Goal: Task Accomplishment & Management: Use online tool/utility

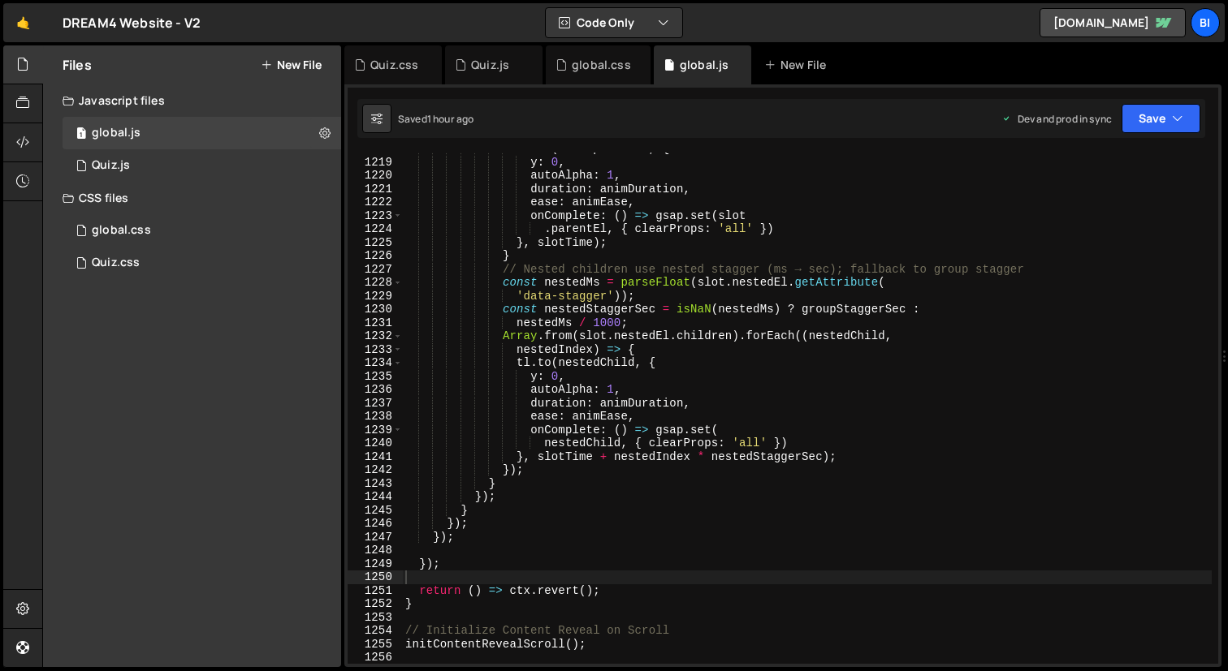
scroll to position [1885, 0]
click at [655, 334] on div "tl . to ( slot . parentEl , { y : 0 , autoAlpha : 1 , duration : animDuration ,…" at bounding box center [806, 411] width 809 height 538
type textarea "Array.from(slot.nestedEl.children).forEach((nestedChild,"
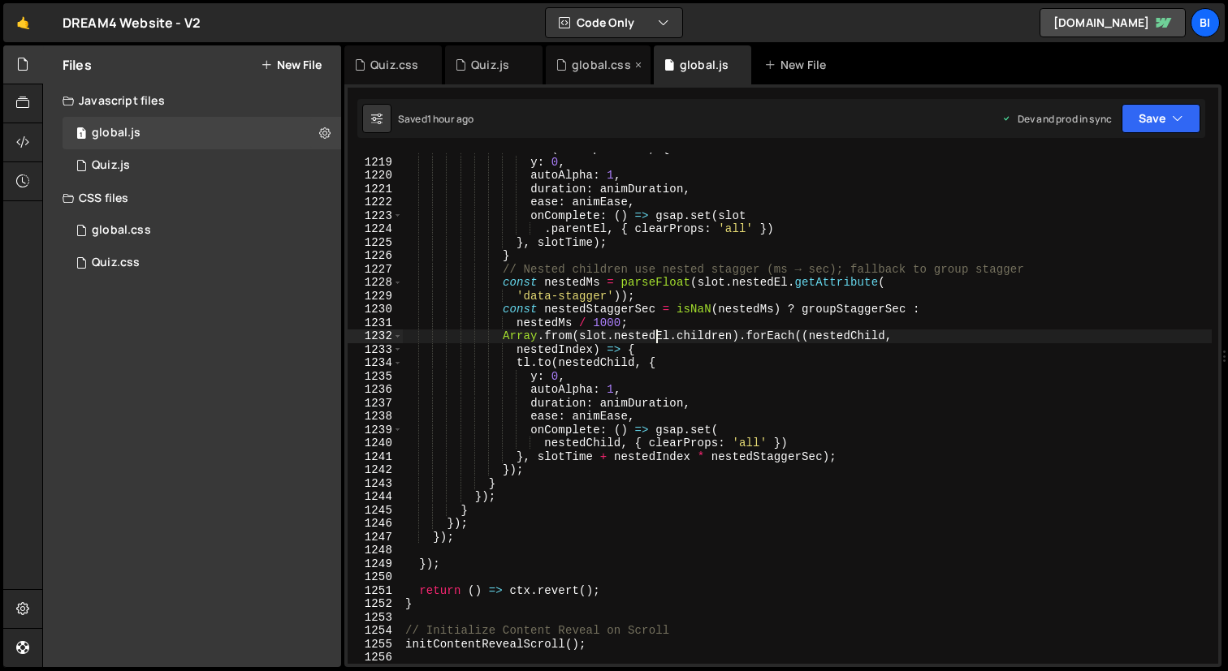
click at [569, 71] on div "global.css" at bounding box center [593, 65] width 76 height 16
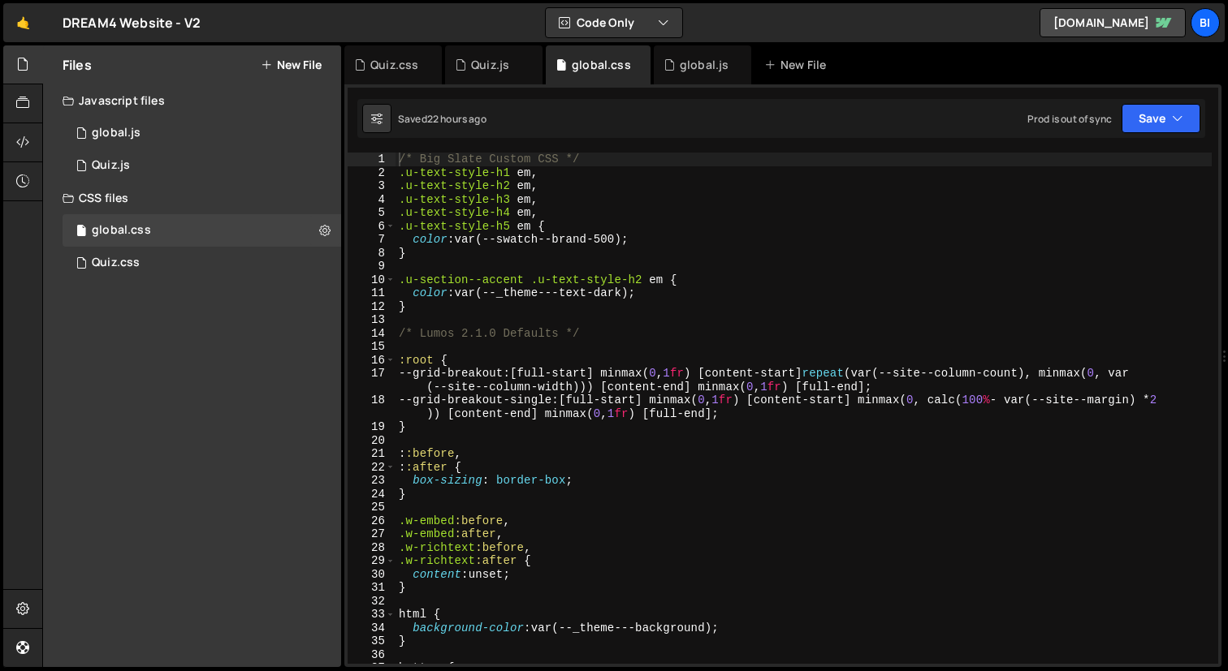
type textarea "color: var(--_theme---text-dark);"
click at [684, 287] on div "/* Big Slate Custom CSS */ .u-text-style-h1 em , .u-text-style-h2 em , .u-text-…" at bounding box center [803, 422] width 816 height 538
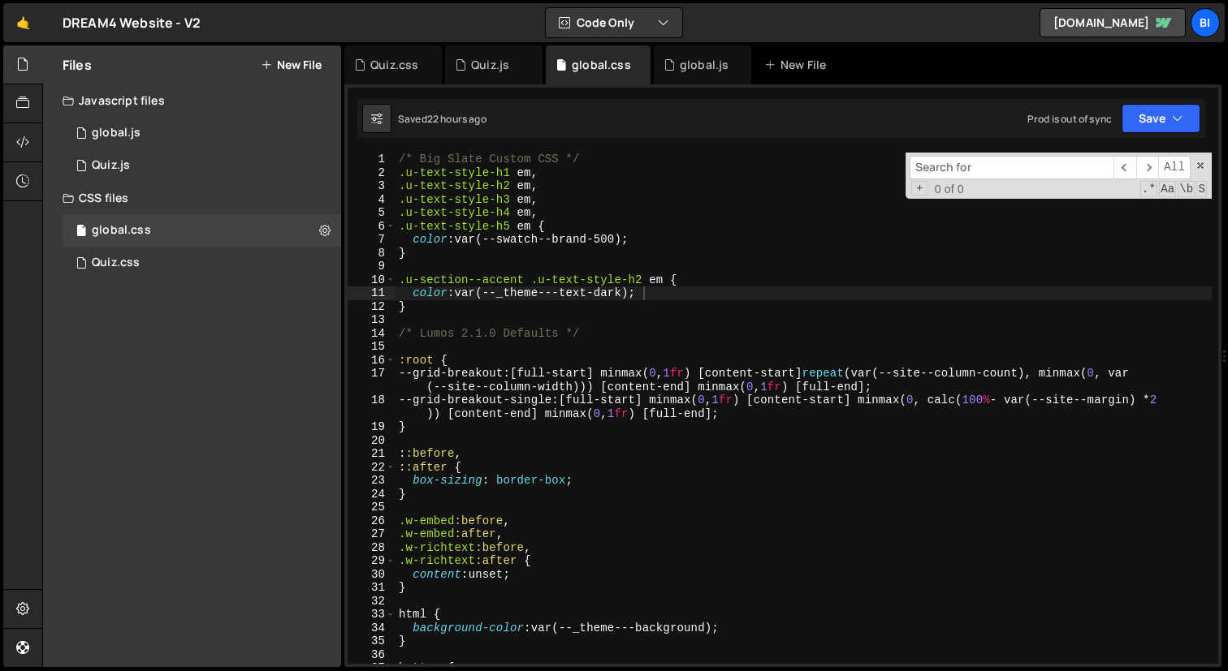
type input "h1, h2, h3, h4, h5, h6, p, blockquote, label"
type textarea ".u-section--accent .u-text-style-h2 em {"
click at [703, 283] on div "/* Big Slate Custom CSS */ .u-text-style-h1 em , .u-text-style-h2 em , .u-text-…" at bounding box center [803, 422] width 816 height 538
click at [149, 276] on div "Quiz.css 0" at bounding box center [202, 263] width 278 height 32
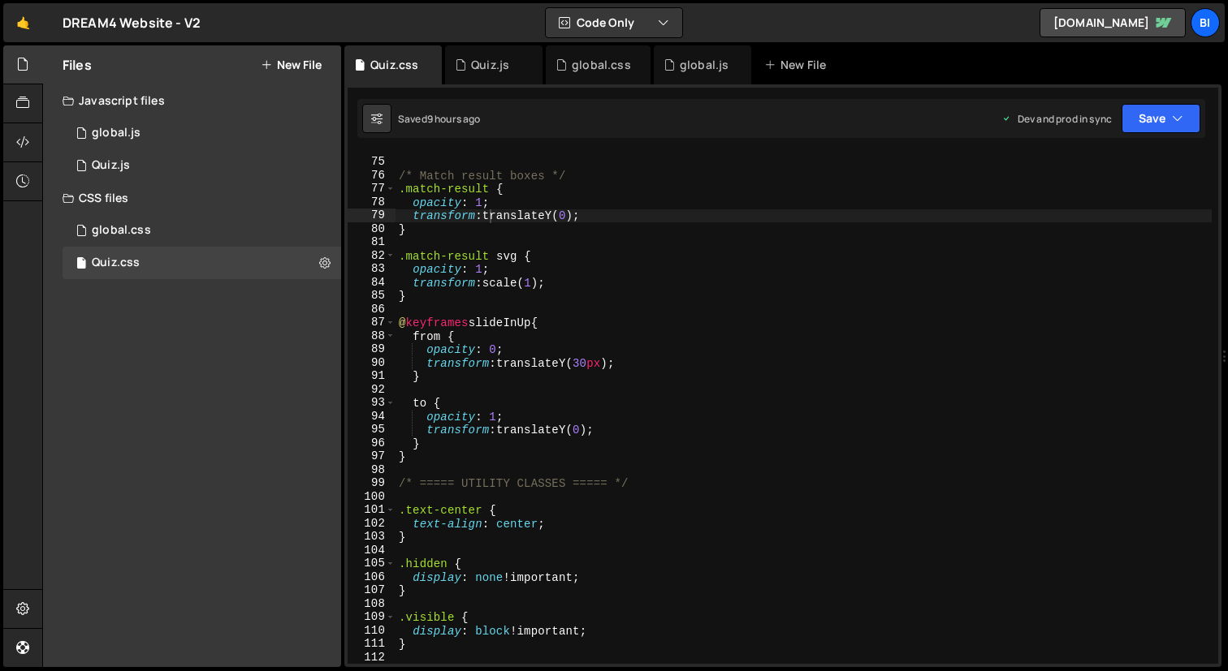
type textarea "opacity: 1;"
click at [602, 263] on div "/* ===== ANIMATIONS ===== */ /* Match result boxes */ .match-result { opacity :…" at bounding box center [803, 411] width 816 height 538
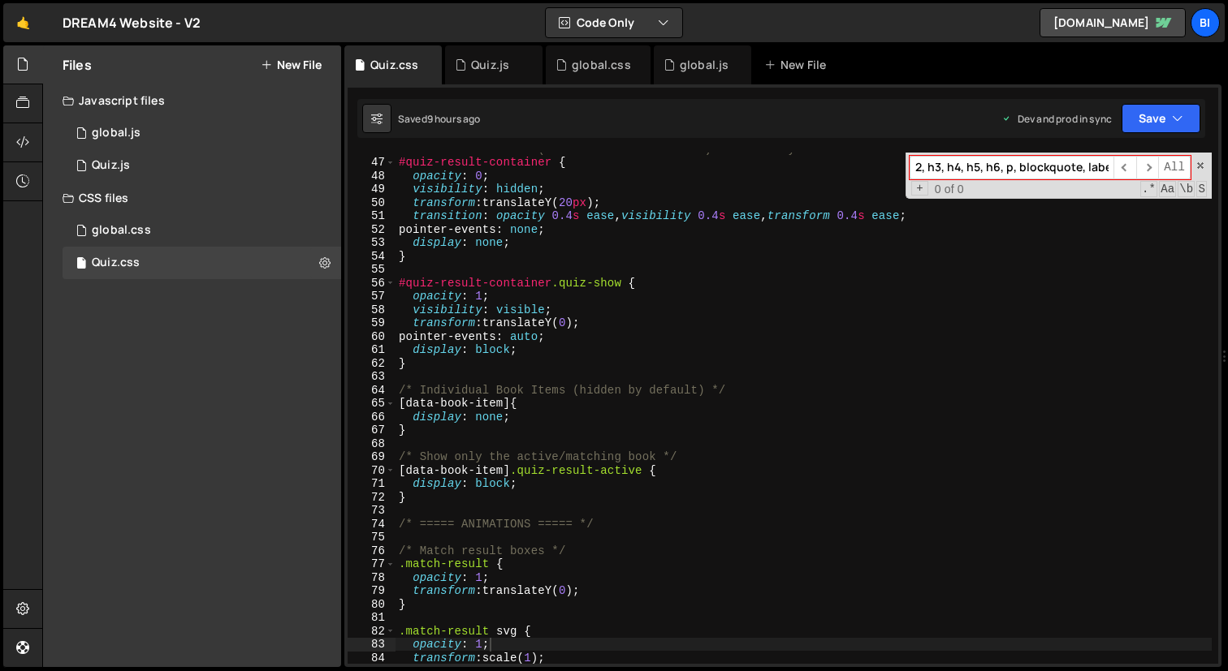
scroll to position [383, 0]
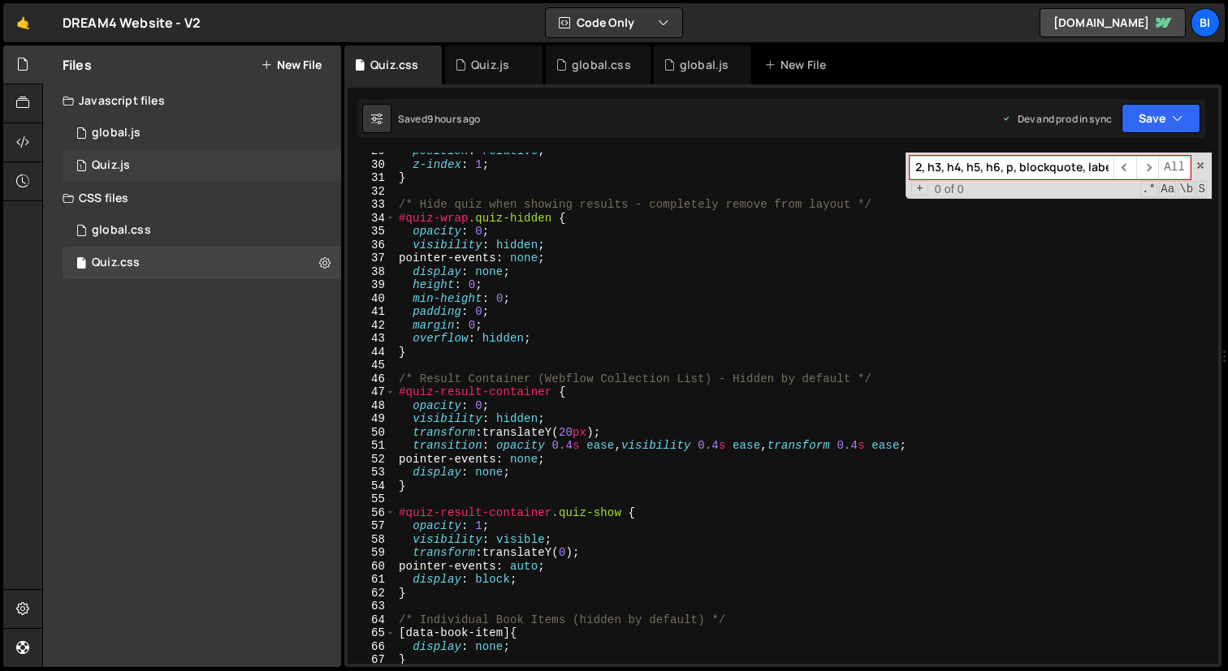
type input "h1, h2, h3, h4, h5, h6, p, blockquote, label"
click at [130, 169] on div "1 Quiz.js 0" at bounding box center [202, 165] width 278 height 32
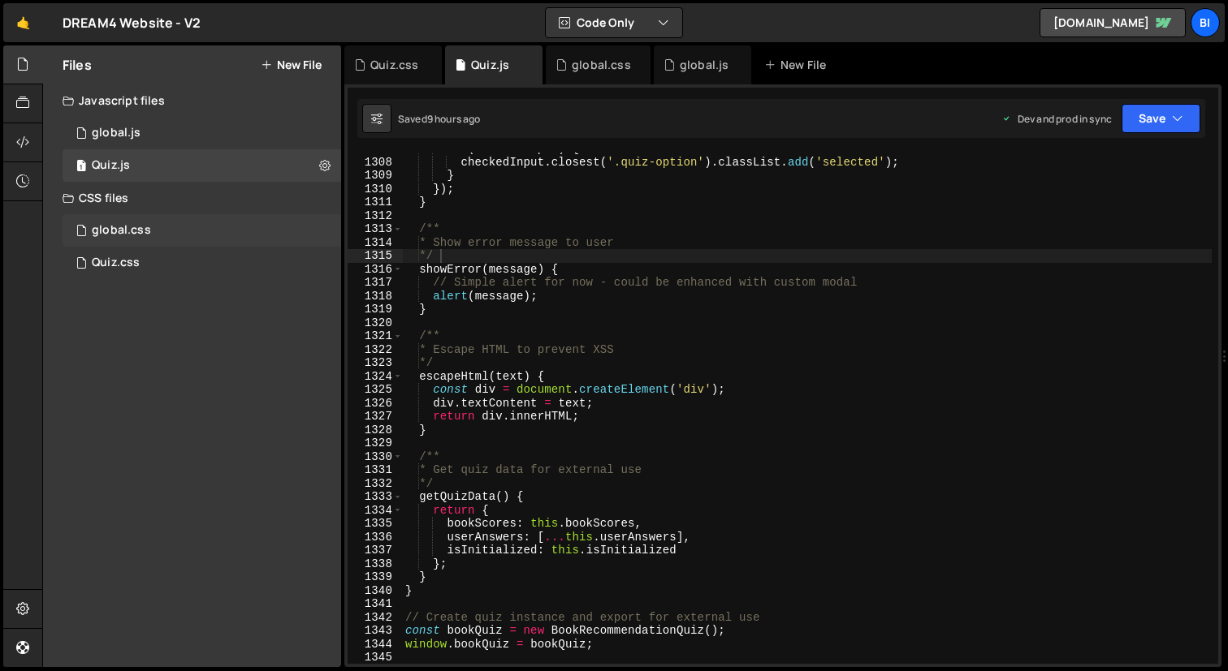
click at [149, 229] on div "global.css 0" at bounding box center [202, 230] width 278 height 32
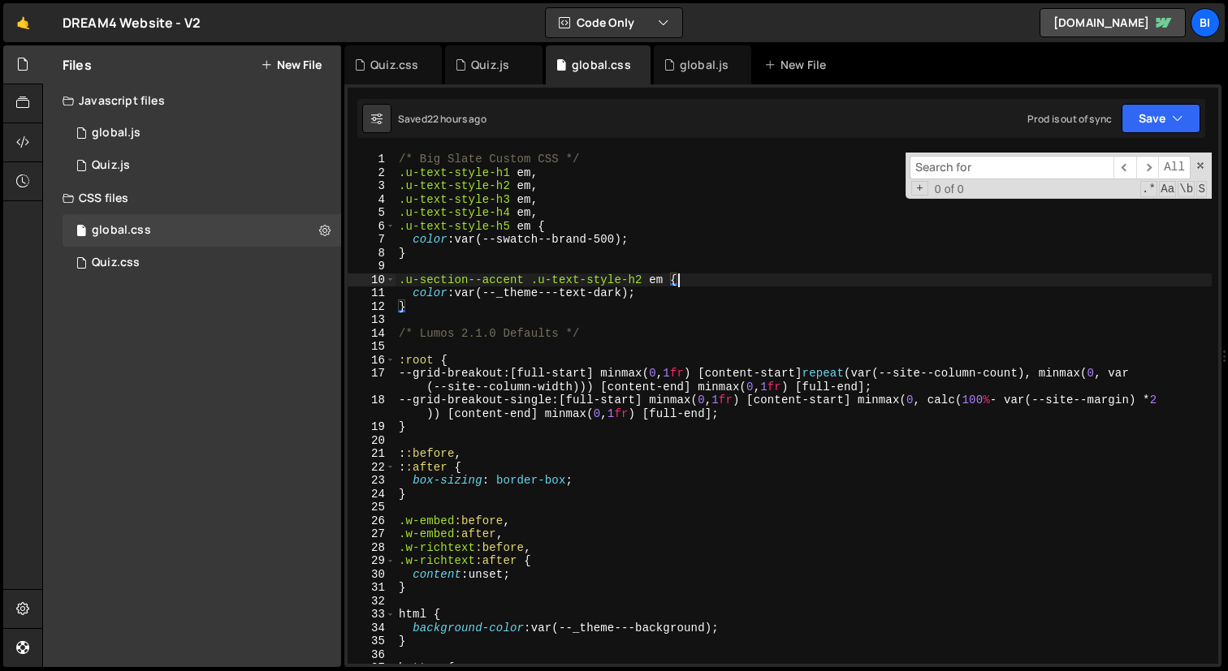
click at [677, 277] on div "/* Big Slate Custom CSS */ .u-text-style-h1 em , .u-text-style-h2 em , .u-text-…" at bounding box center [803, 422] width 816 height 538
paste input "h1, h2, h3, h4, h5, h6, p, blockquote, label"
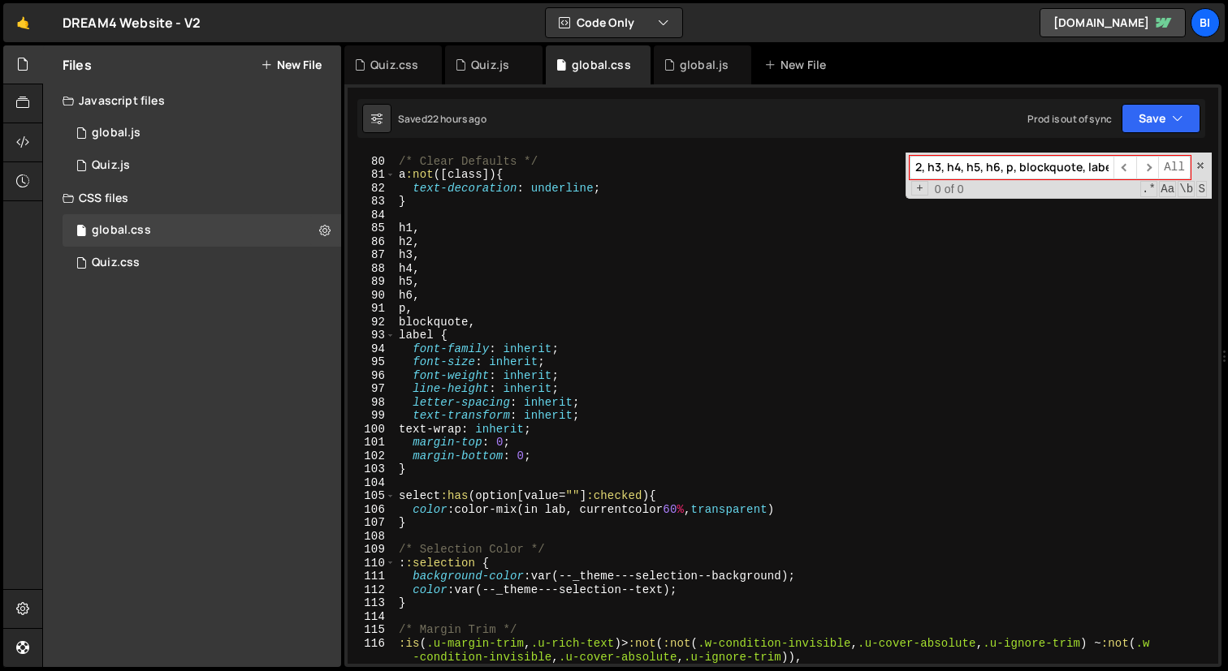
scroll to position [1083, 0]
type input "h1, h2, h3, h4, h5, h6, p, blockquote, label"
type textarea "}"
click at [443, 476] on div "/* Clear Defaults */ a :not ([ class ]) { text-decoration : underline ; } h1 , …" at bounding box center [803, 417] width 816 height 552
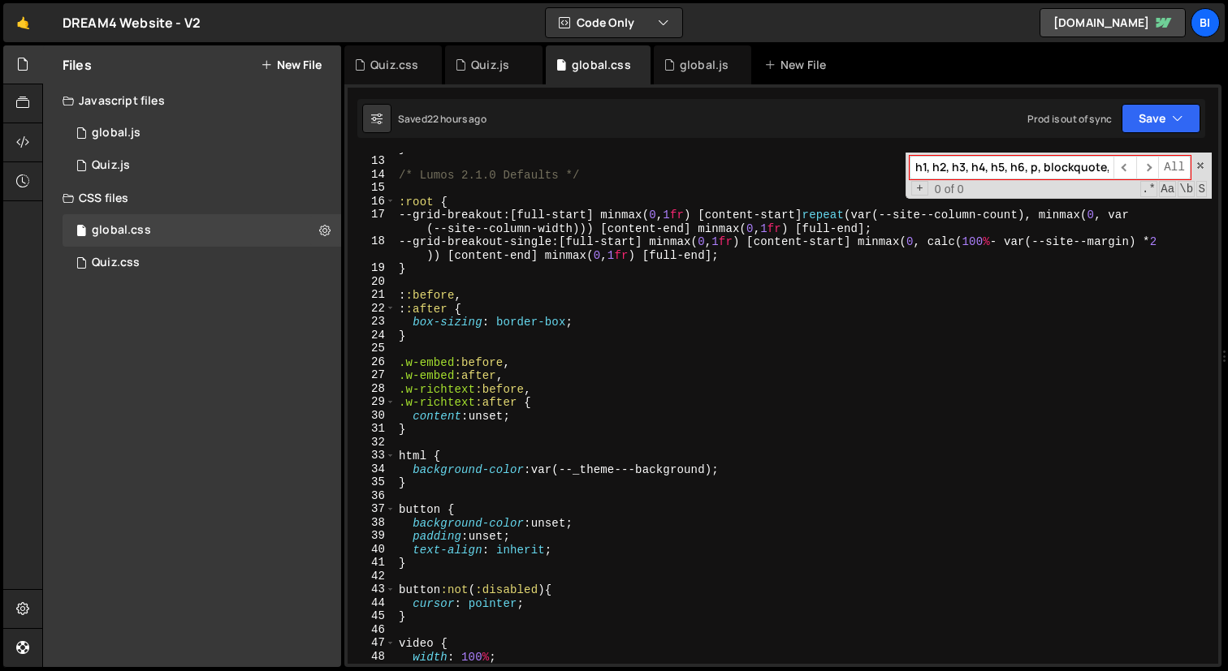
scroll to position [139, 0]
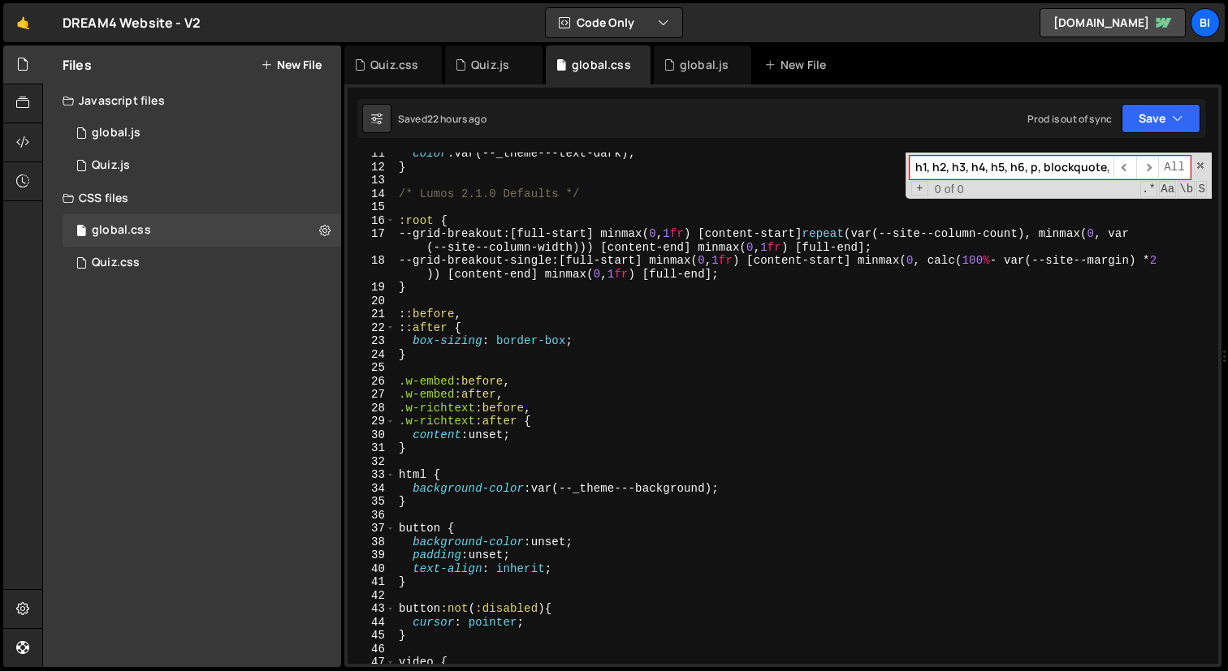
click at [458, 204] on div "color : var(--_theme---text-dark) ; } /* Lumos 2.1.0 Defaults */ :root { --grid…" at bounding box center [803, 416] width 816 height 538
click at [471, 184] on div "color : var(--_theme---text-dark) ; } /* Lumos 2.1.0 Defaults */ :root { --grid…" at bounding box center [803, 416] width 816 height 538
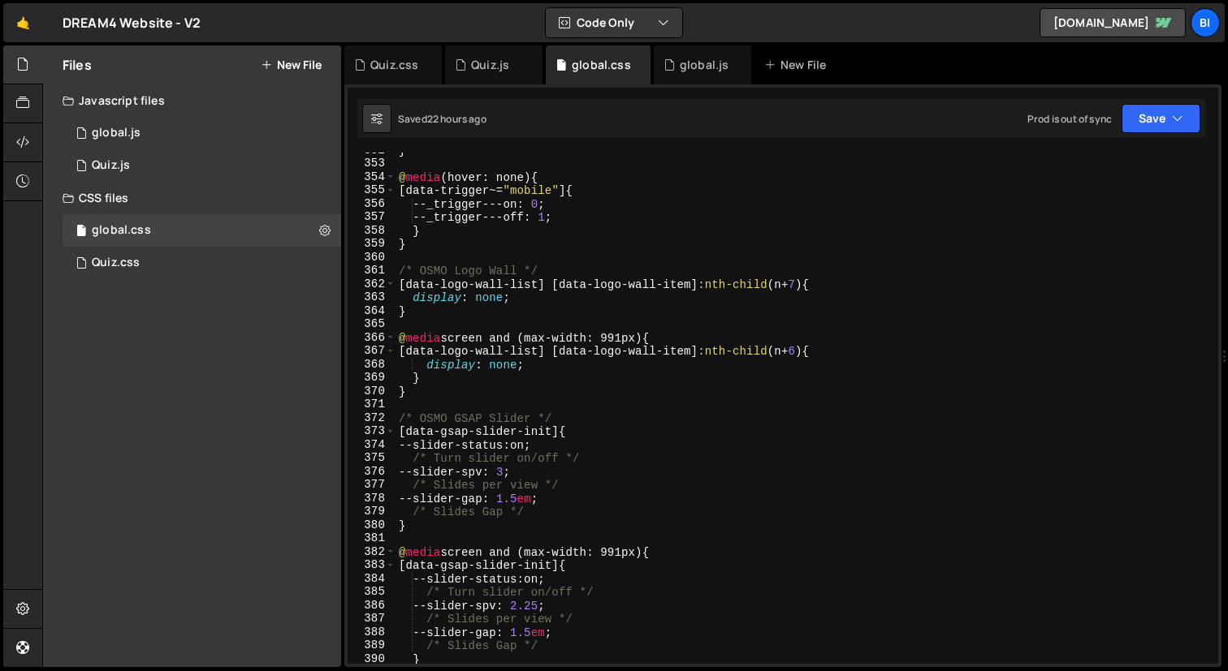
scroll to position [4791, 0]
click at [462, 389] on div "} @ media (hover: none) { [ data-trigger ~= " mobile " ] { --_trigger---on : 0 …" at bounding box center [803, 413] width 816 height 538
type textarea "} }"
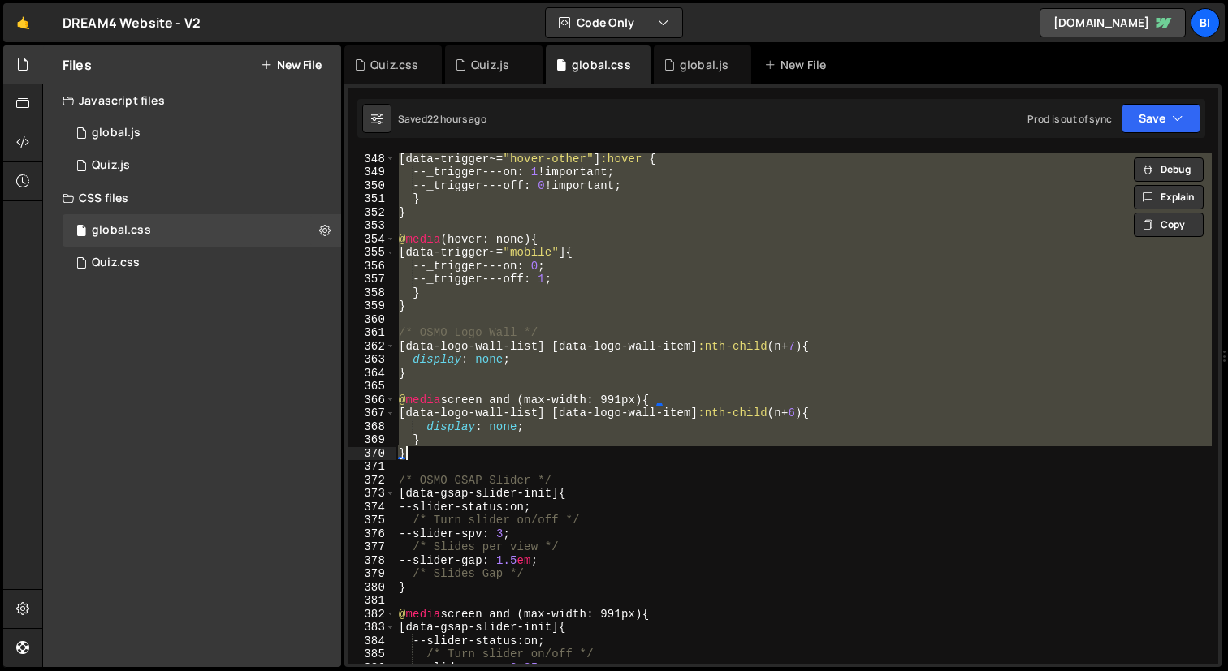
scroll to position [4585, 0]
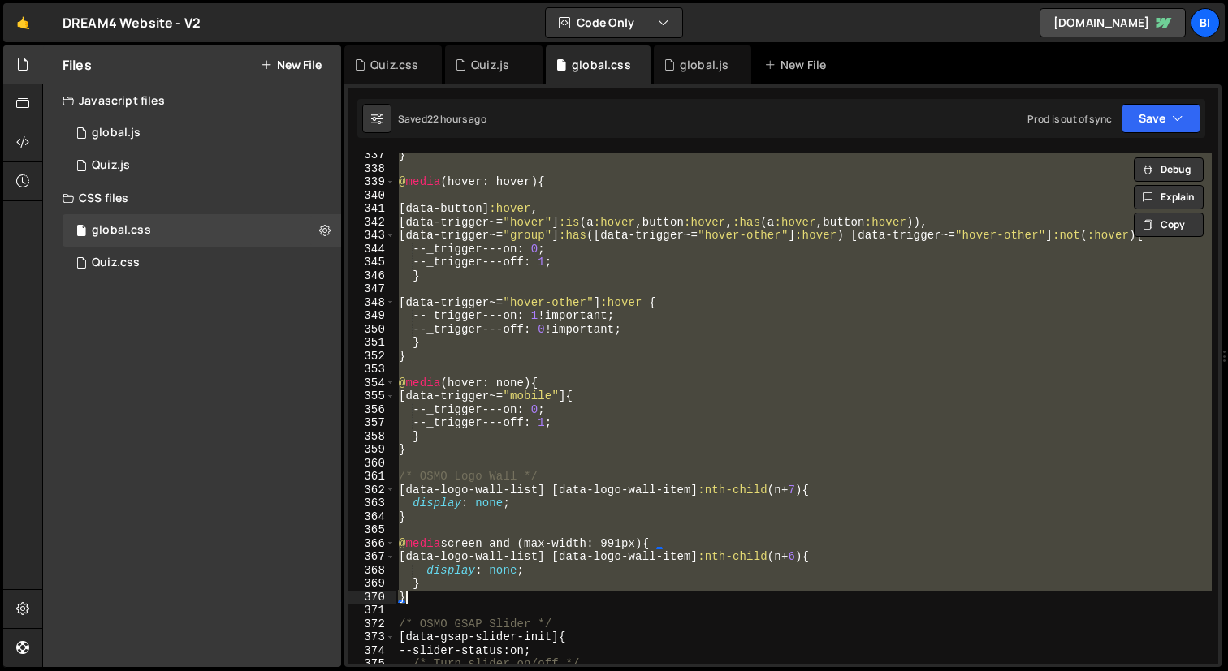
click at [461, 444] on div "} @ media (hover: hover) { [ data-button ] :hover , [ data-trigger ~= " hover "…" at bounding box center [803, 408] width 816 height 511
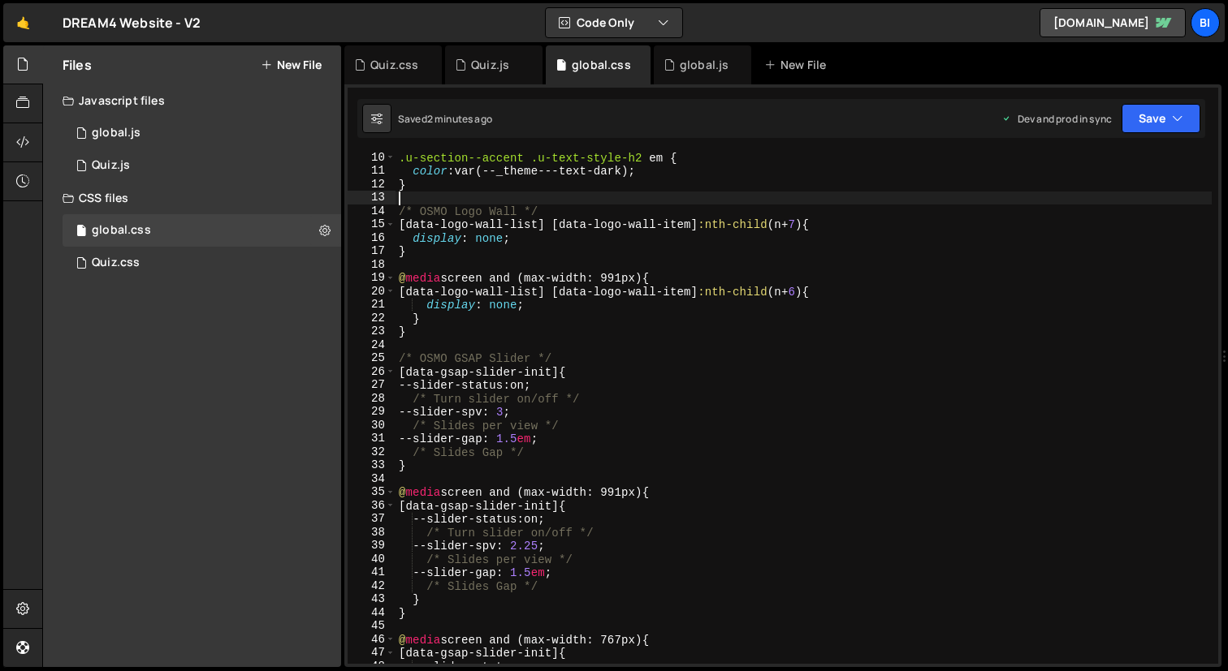
scroll to position [0, 0]
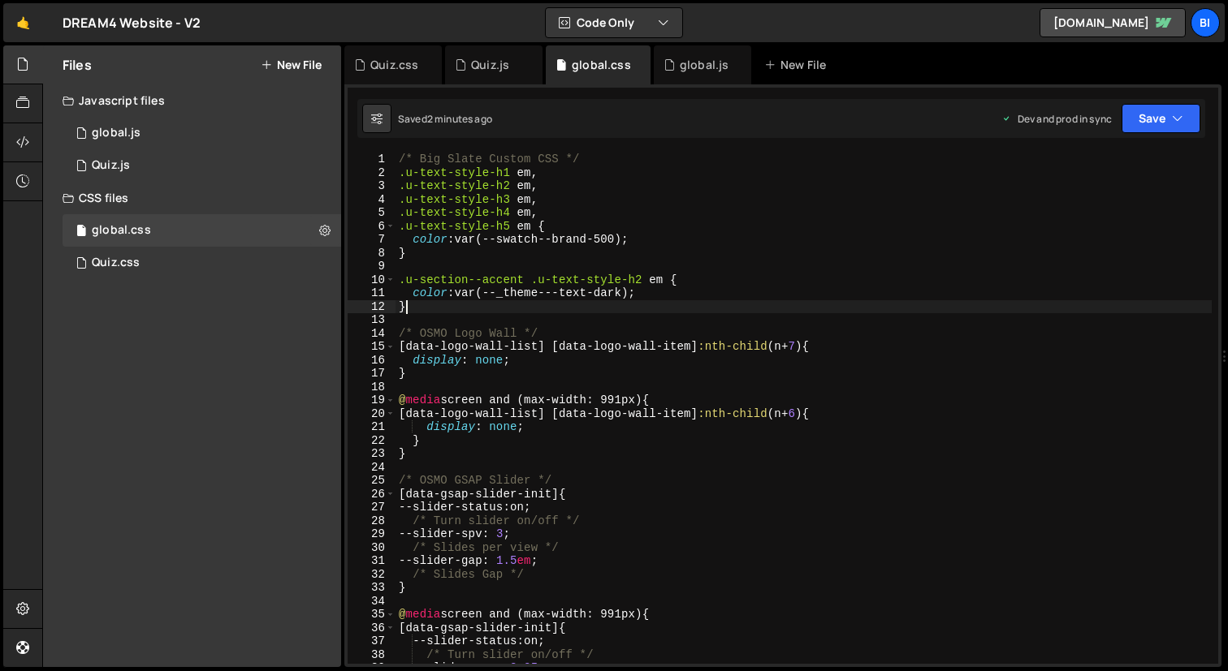
click at [443, 309] on div "/* Big Slate Custom CSS */ .u-text-style-h1 em , .u-text-style-h2 em , .u-text-…" at bounding box center [803, 422] width 816 height 538
type textarea "}"
click at [446, 316] on div "/* Big Slate Custom CSS */ .u-text-style-h1 em , .u-text-style-h2 em , .u-text-…" at bounding box center [803, 422] width 816 height 538
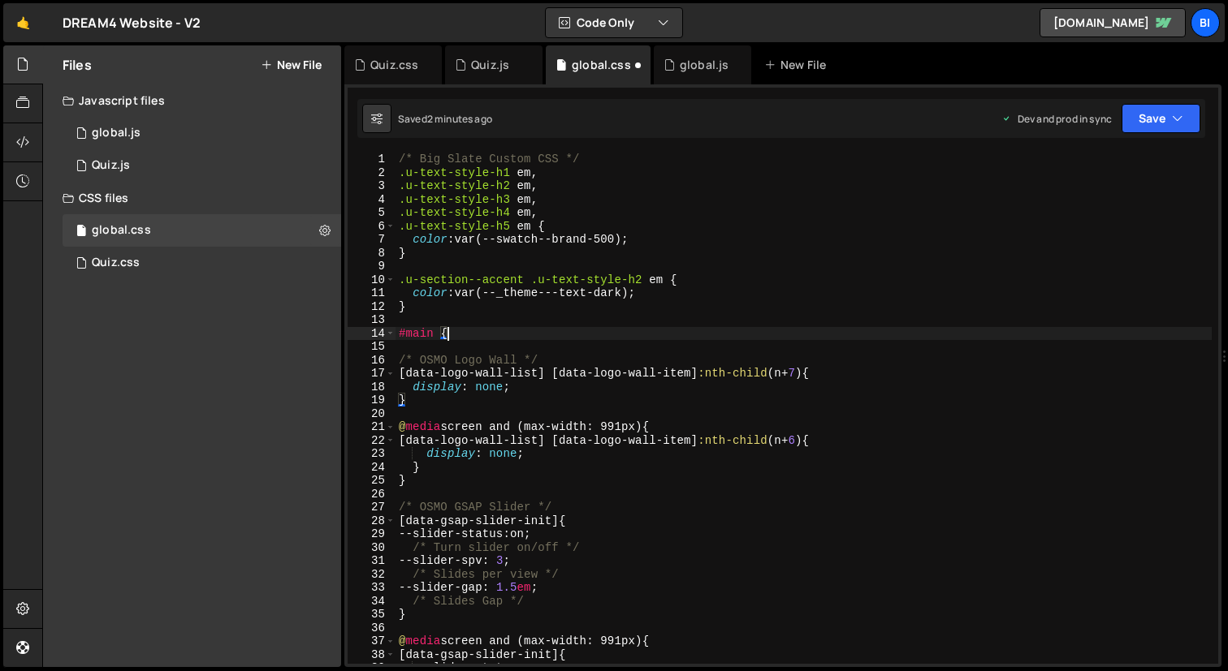
type textarea "#main {"
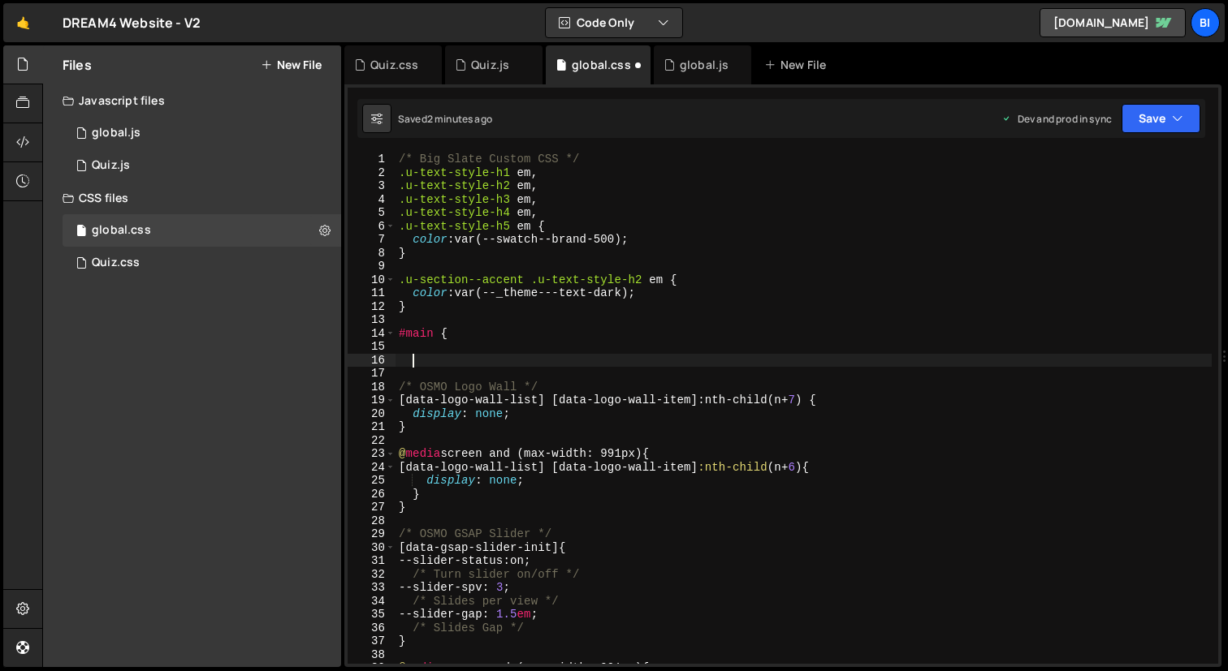
type textarea "}"
click at [473, 344] on div "/* Big Slate Custom CSS */ .u-text-style-h1 em , .u-text-style-h2 em , .u-text-…" at bounding box center [803, 422] width 816 height 538
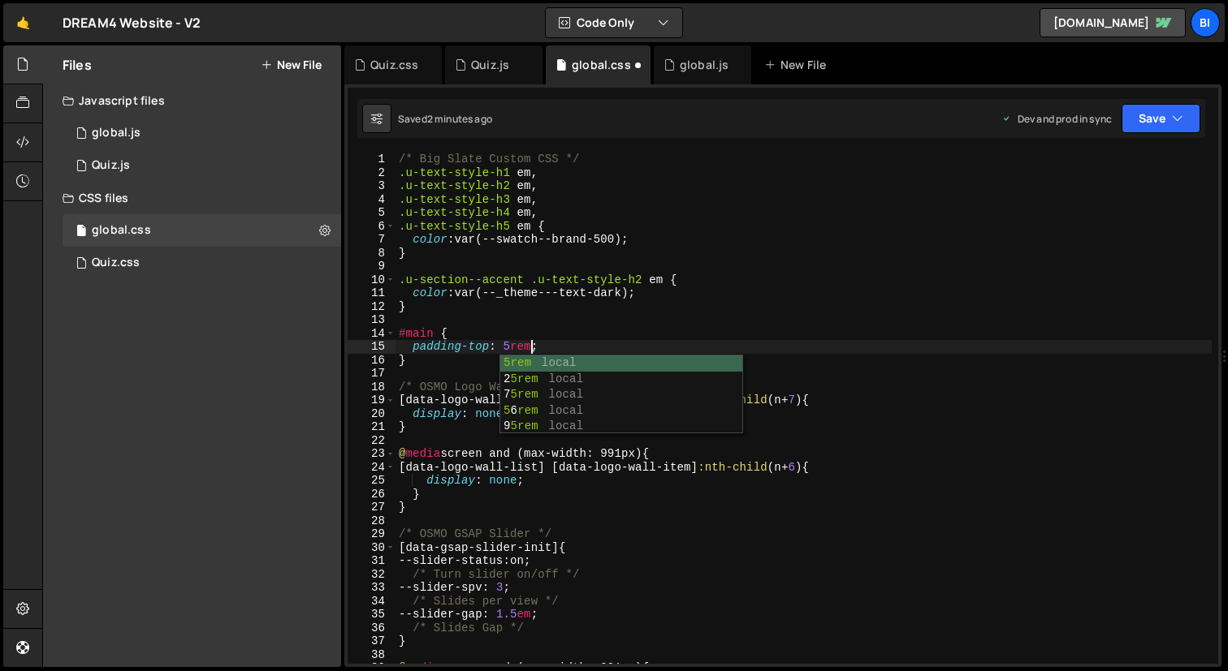
scroll to position [0, 9]
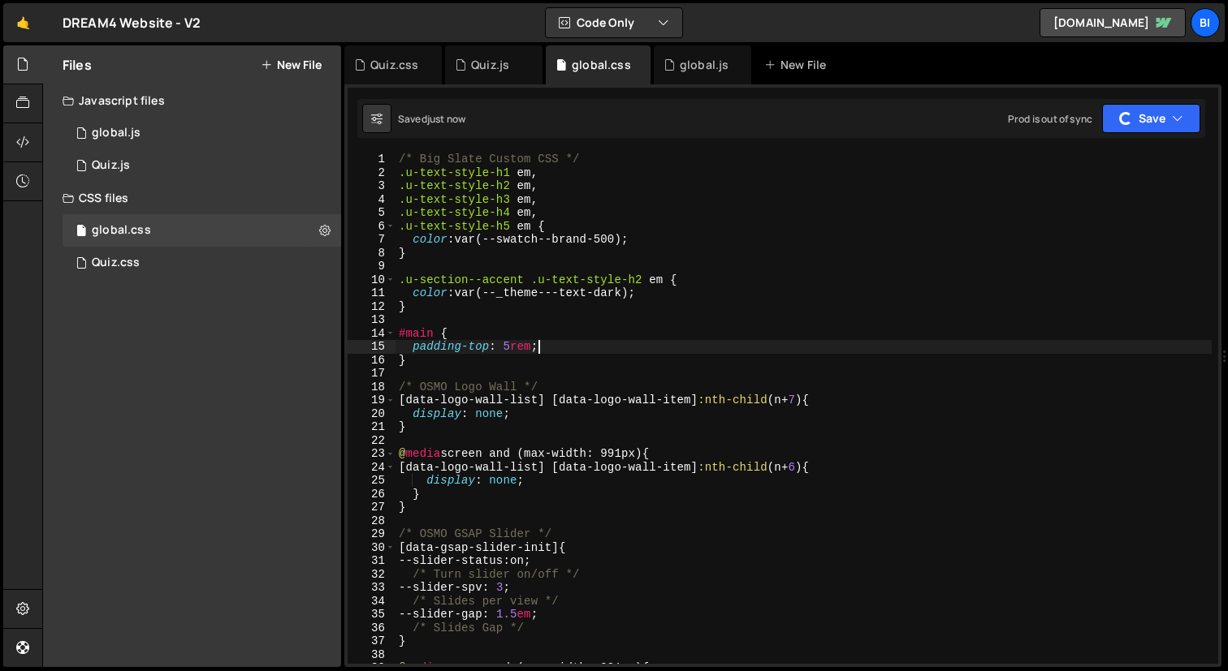
type textarea "padding-top: 5rem;"
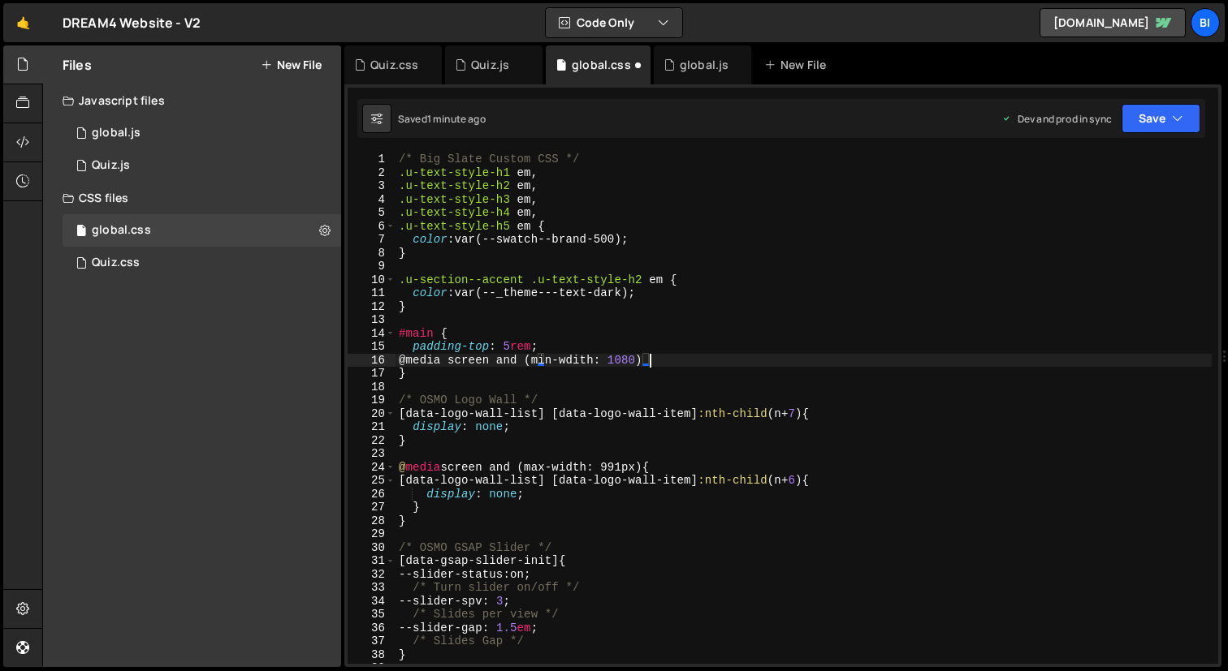
scroll to position [0, 17]
type textarea "@media screen and (min-wdith: 1080px) {)"
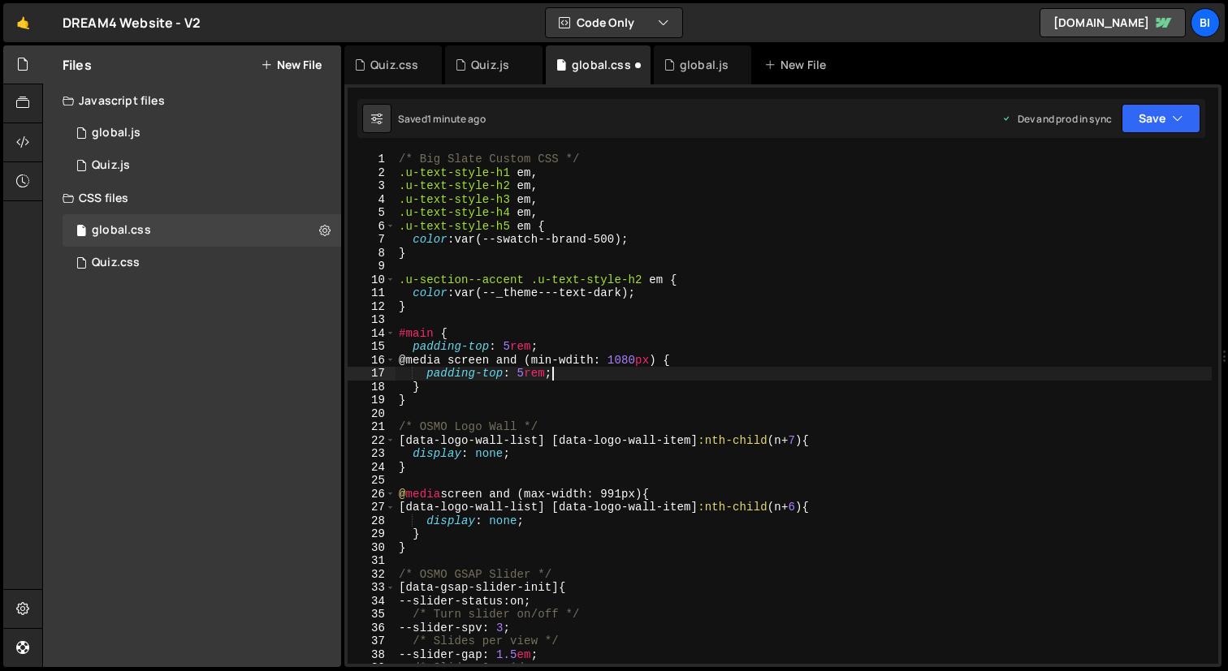
scroll to position [0, 10]
click at [494, 343] on div "/* Big Slate Custom CSS */ .u-text-style-h1 em , .u-text-style-h2 em , .u-text-…" at bounding box center [803, 422] width 816 height 538
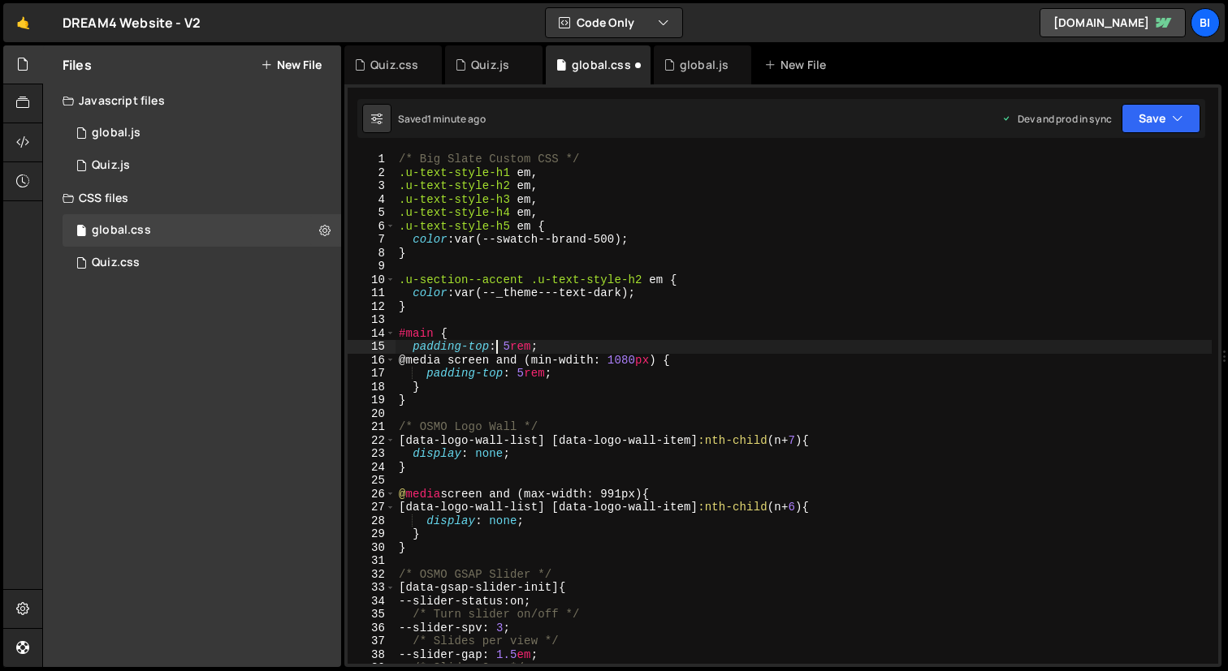
scroll to position [0, 9]
click at [494, 343] on div "/* Big Slate Custom CSS */ .u-text-style-h1 em , .u-text-style-h2 em , .u-text-…" at bounding box center [803, 422] width 816 height 538
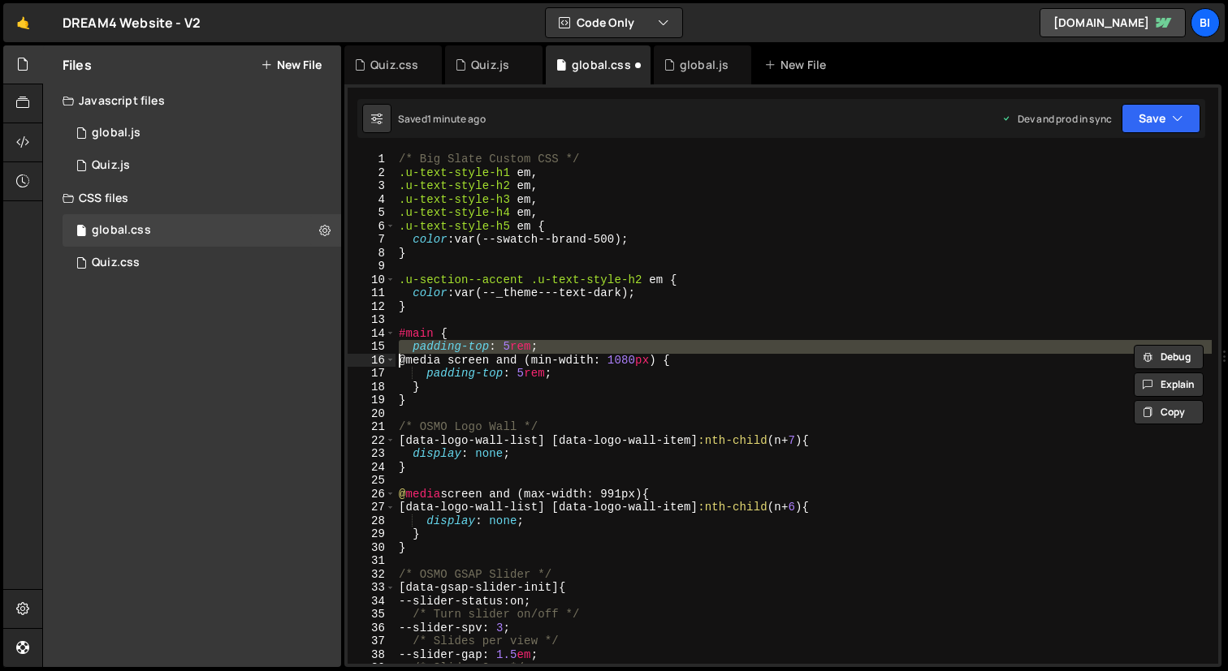
click at [494, 343] on div "/* Big Slate Custom CSS */ .u-text-style-h1 em , .u-text-style-h2 em , .u-text-…" at bounding box center [803, 422] width 816 height 538
type textarea "@media screen and (min-wdith: 1080px) {"
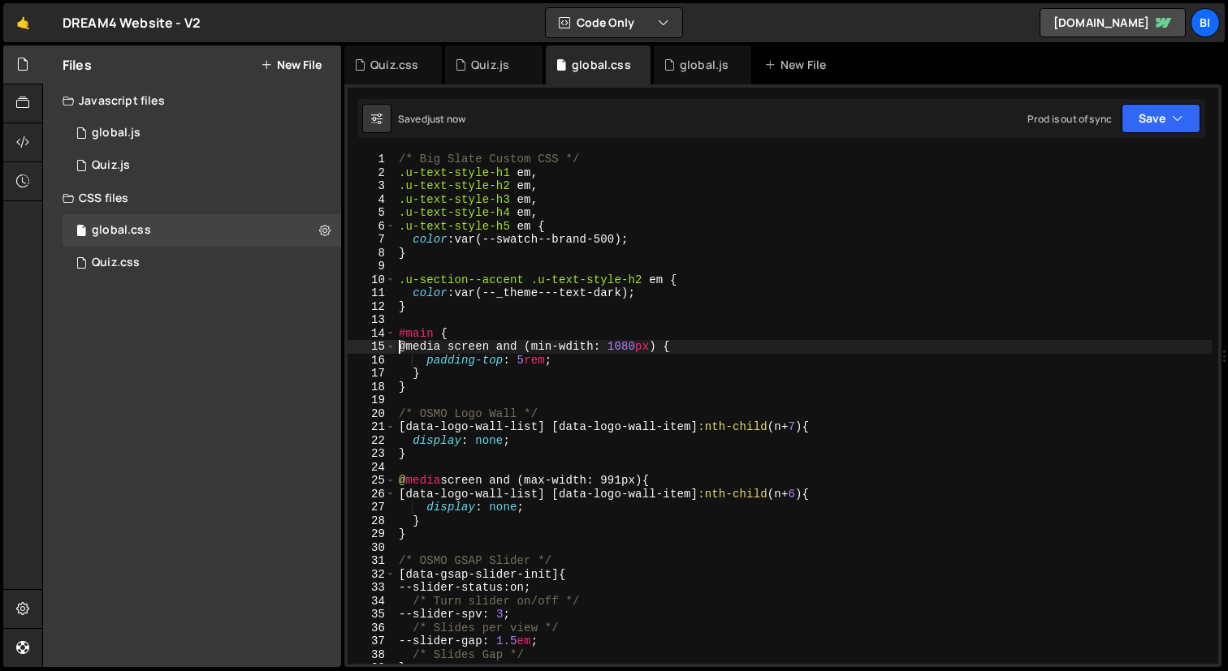
click at [700, 344] on div "/* Big Slate Custom CSS */ .u-text-style-h1 em , .u-text-style-h2 em , .u-text-…" at bounding box center [803, 422] width 816 height 538
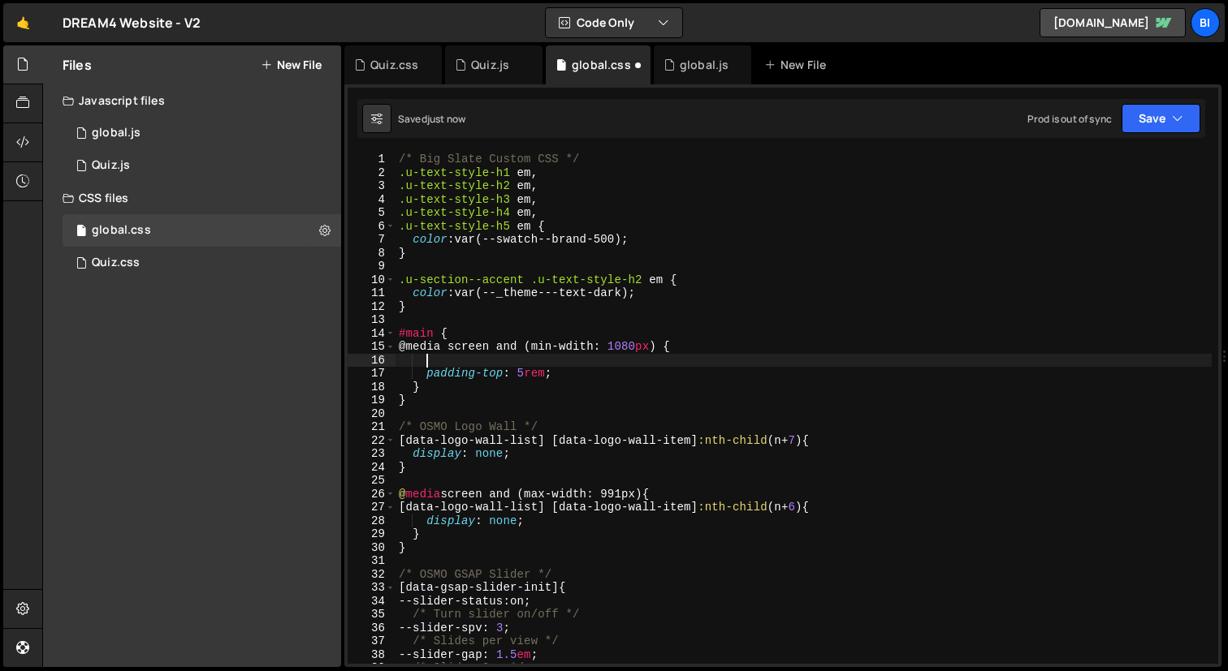
type textarea "$"
click at [680, 374] on div "/* Big Slate Custom CSS */ .u-text-style-h1 em , .u-text-style-h2 em , .u-text-…" at bounding box center [803, 422] width 816 height 538
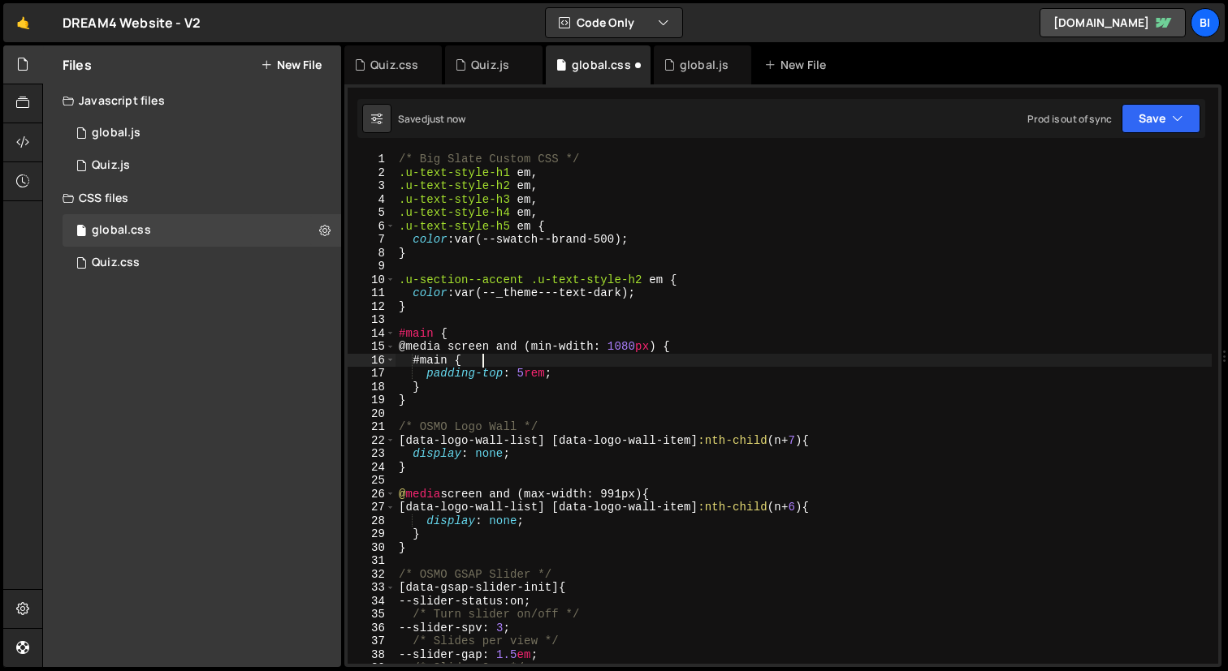
type textarea "padding-top: 5rem;"
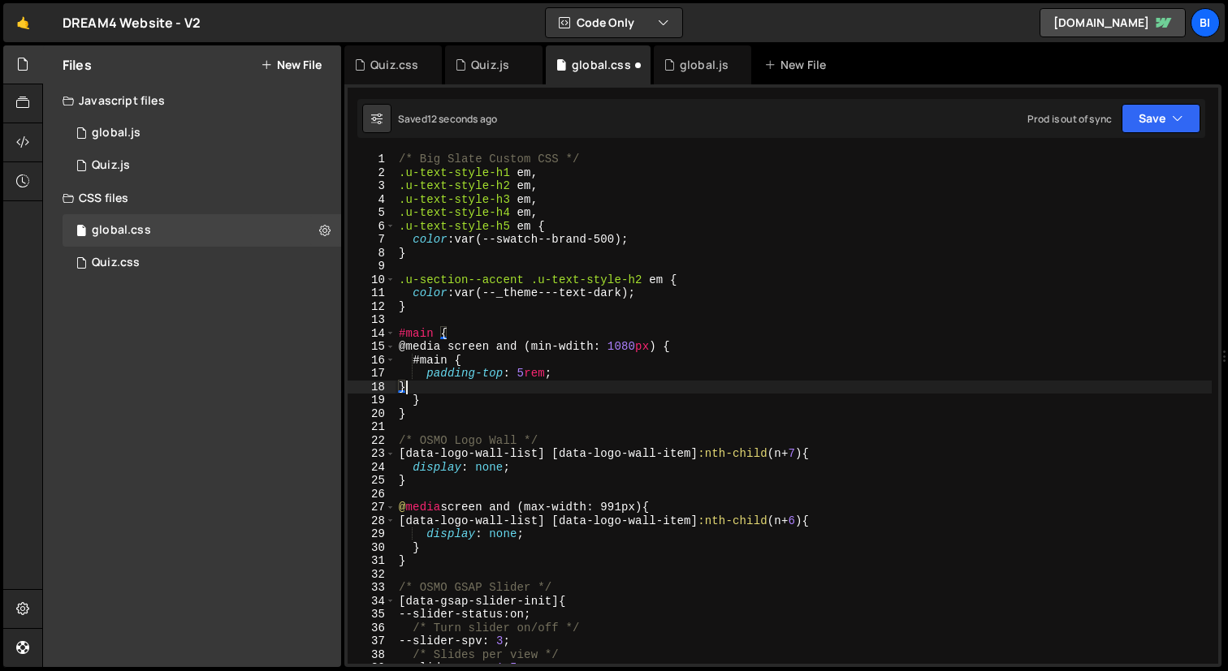
scroll to position [0, 0]
click at [554, 381] on div "/* Big Slate Custom CSS */ .u-text-style-h1 em , .u-text-style-h2 em , .u-text-…" at bounding box center [803, 422] width 816 height 538
click at [428, 373] on div "/* Big Slate Custom CSS */ .u-text-style-h1 em , .u-text-style-h2 em , .u-text-…" at bounding box center [803, 422] width 816 height 538
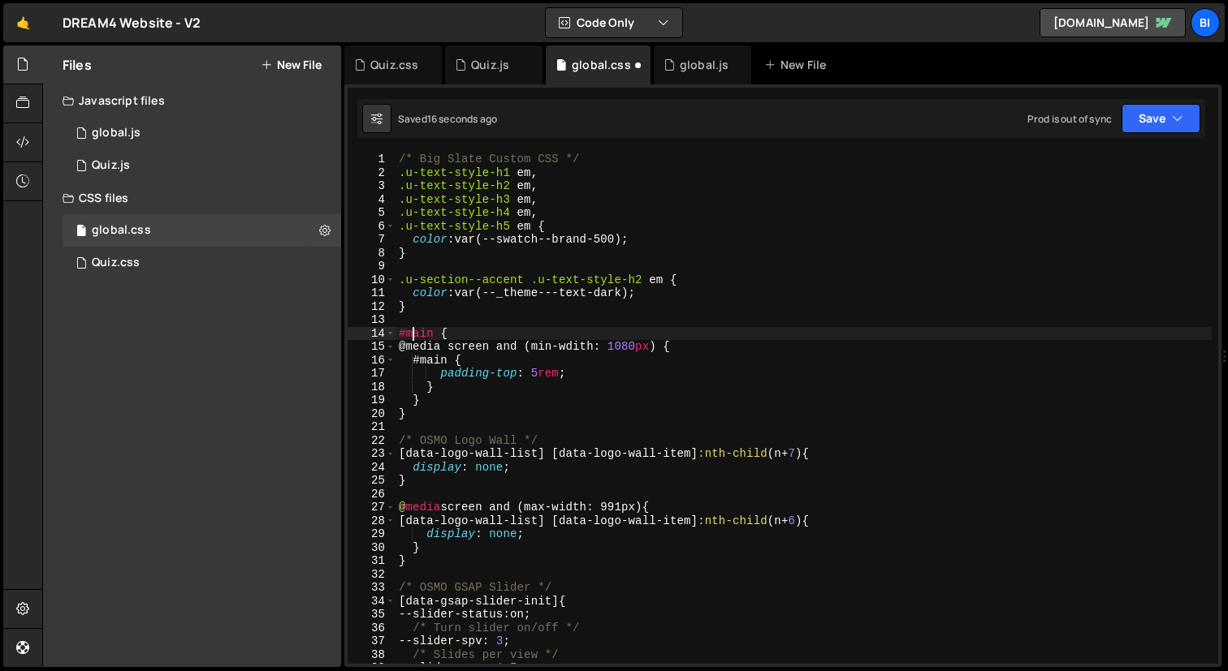
click at [416, 334] on div "/* Big Slate Custom CSS */ .u-text-style-h1 em , .u-text-style-h2 em , .u-text-…" at bounding box center [803, 422] width 816 height 538
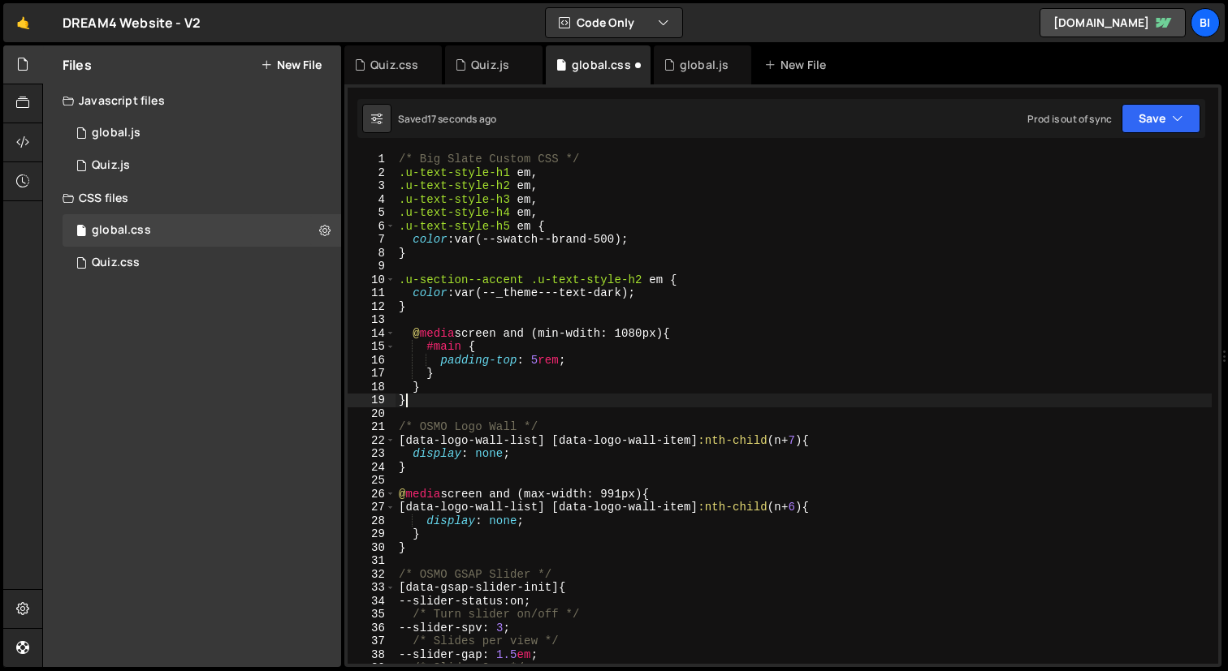
click at [408, 397] on div "/* Big Slate Custom CSS */ .u-text-style-h1 em , .u-text-style-h2 em , .u-text-…" at bounding box center [803, 422] width 816 height 538
type textarea "}"
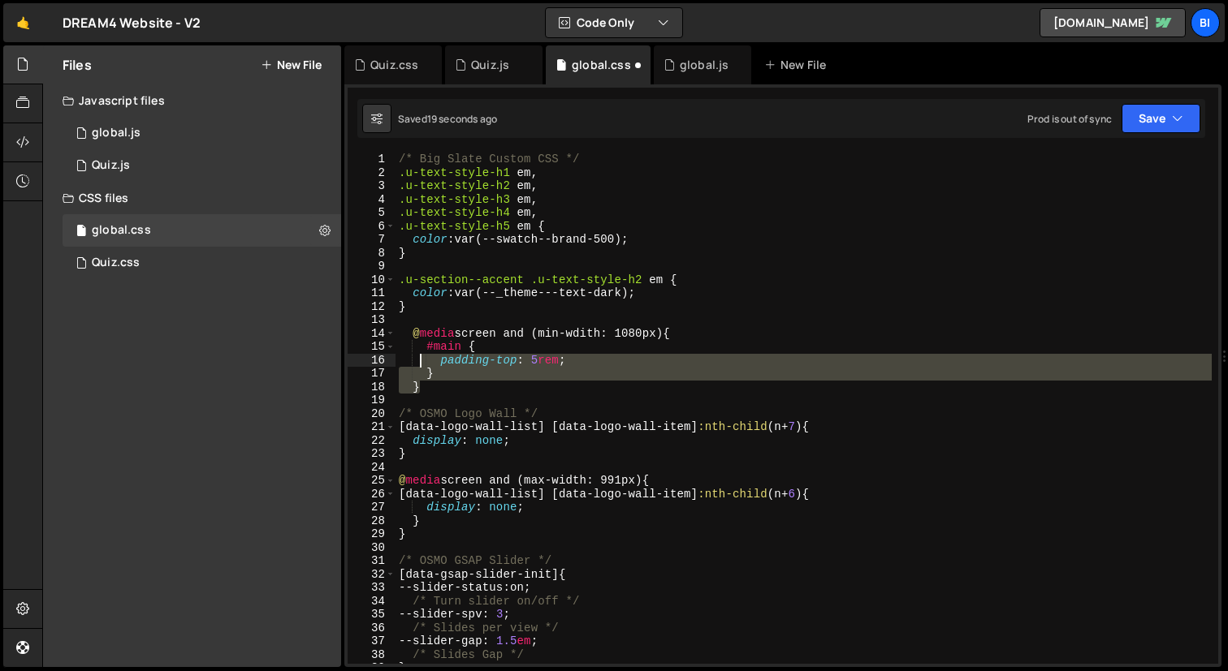
drag, startPoint x: 425, startPoint y: 388, endPoint x: 421, endPoint y: 343, distance: 45.6
click at [421, 343] on div "/* Big Slate Custom CSS */ .u-text-style-h1 em , .u-text-style-h2 em , .u-text-…" at bounding box center [803, 422] width 816 height 538
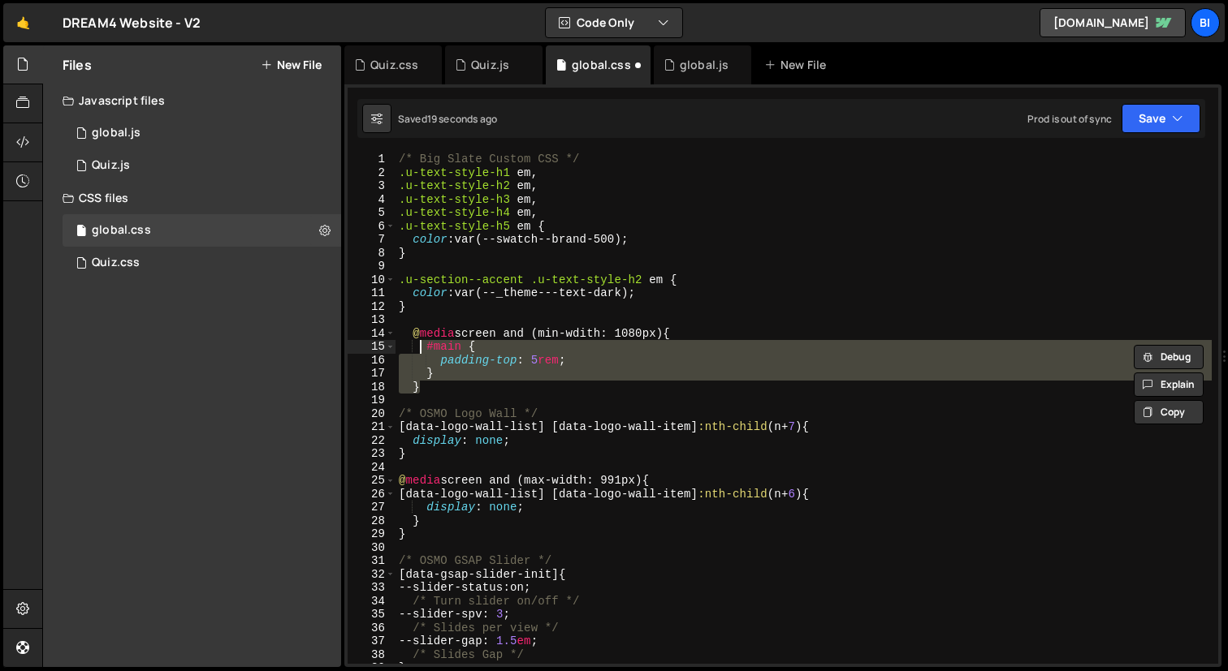
click at [416, 338] on div "/* Big Slate Custom CSS */ .u-text-style-h1 em , .u-text-style-h2 em , .u-text-…" at bounding box center [803, 422] width 816 height 538
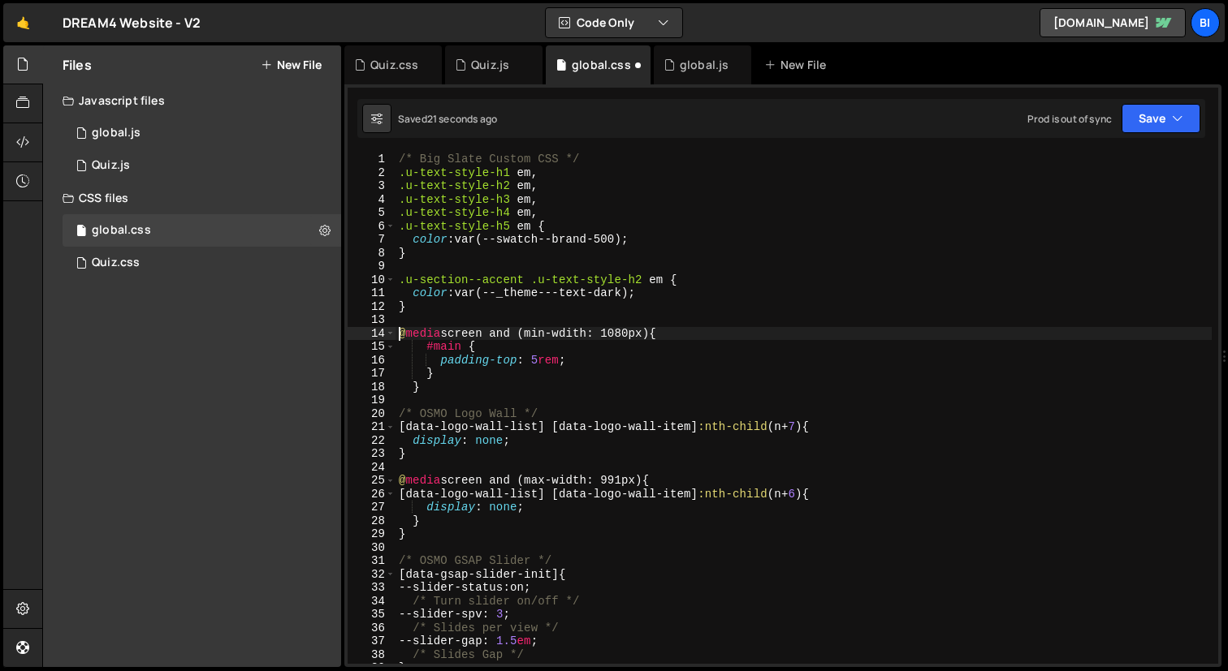
click at [415, 380] on div "/* Big Slate Custom CSS */ .u-text-style-h1 em , .u-text-style-h2 em , .u-text-…" at bounding box center [803, 422] width 816 height 538
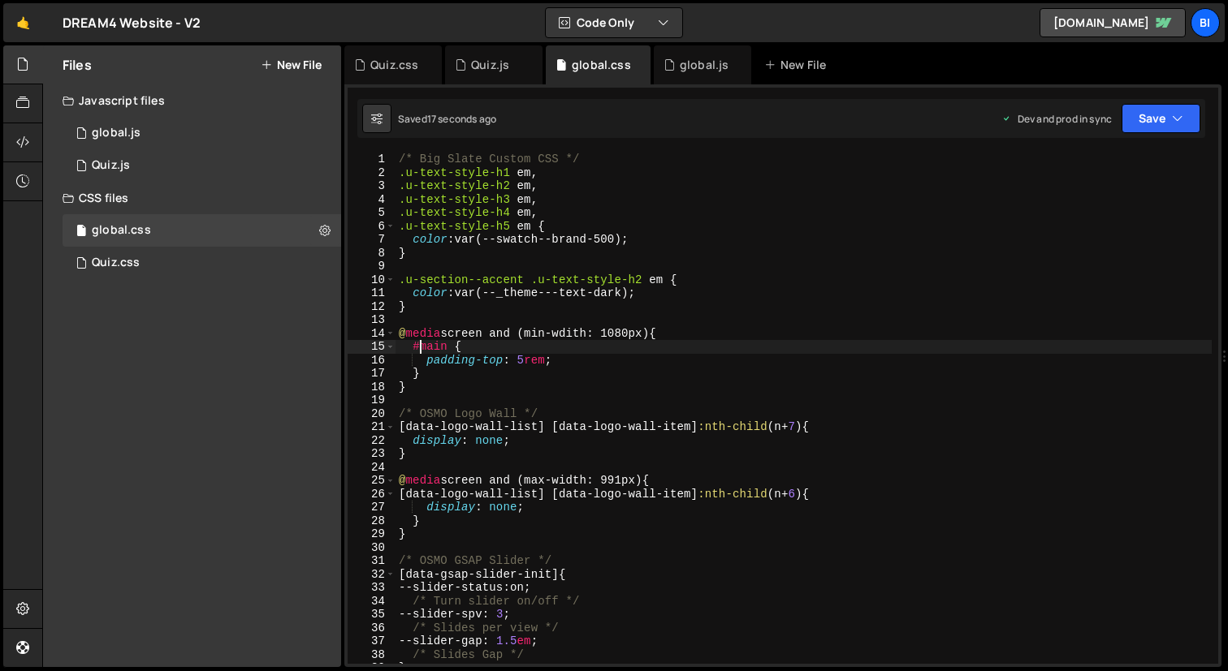
click at [422, 344] on div "/* Big Slate Custom CSS */ .u-text-style-h1 em , .u-text-style-h2 em , .u-text-…" at bounding box center [803, 422] width 816 height 538
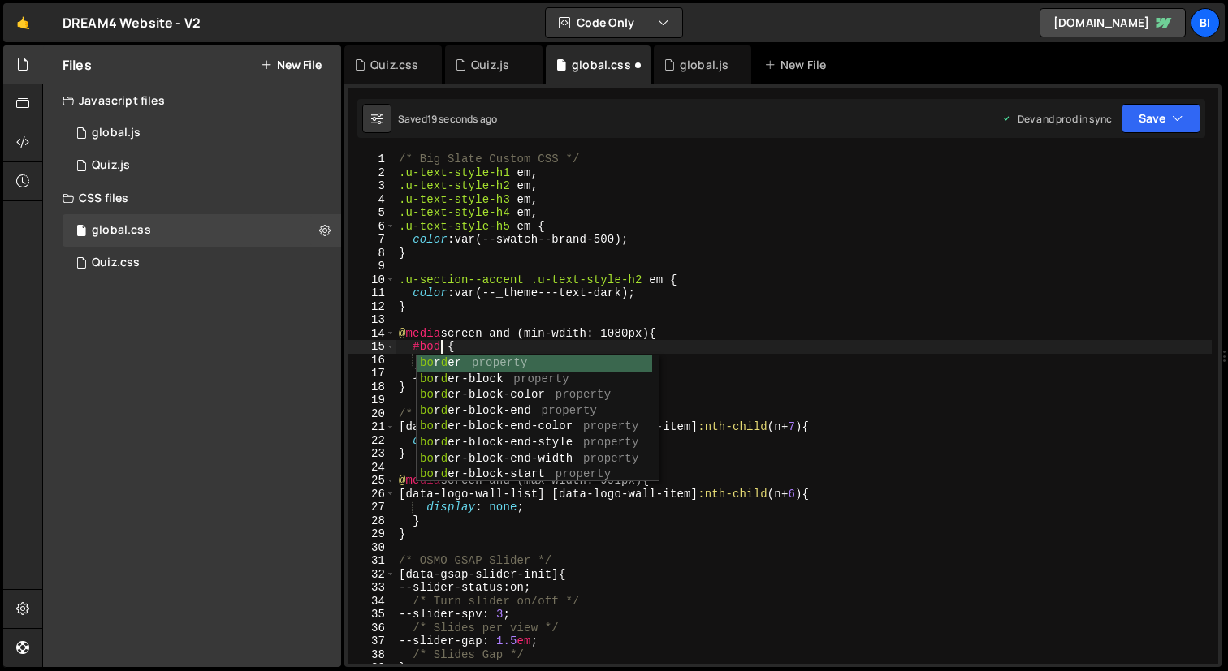
scroll to position [0, 2]
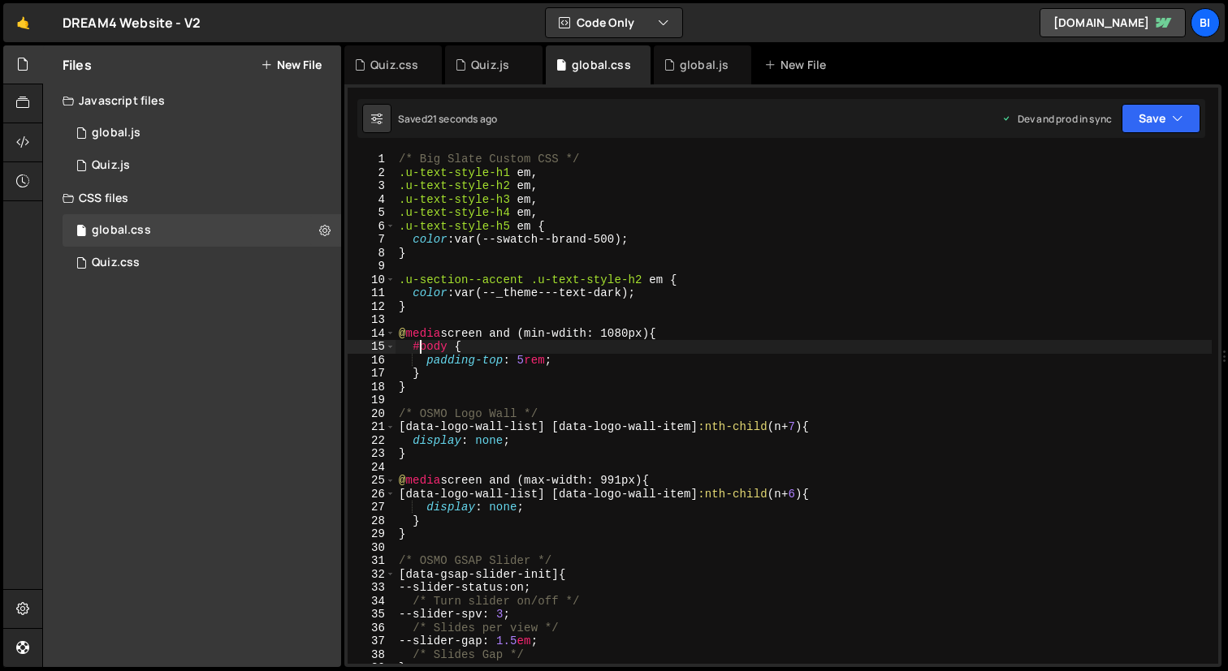
click at [419, 341] on div "/* Big Slate Custom CSS */ .u-text-style-h1 em , .u-text-style-h2 em , .u-text-…" at bounding box center [803, 422] width 816 height 538
click at [710, 333] on div "/* Big Slate Custom CSS */ .u-text-style-h1 em , .u-text-style-h2 em , .u-text-…" at bounding box center [803, 422] width 816 height 538
click at [429, 350] on div "/* Big Slate Custom CSS */ .u-text-style-h1 em , .u-text-style-h2 em , .u-text-…" at bounding box center [803, 422] width 816 height 538
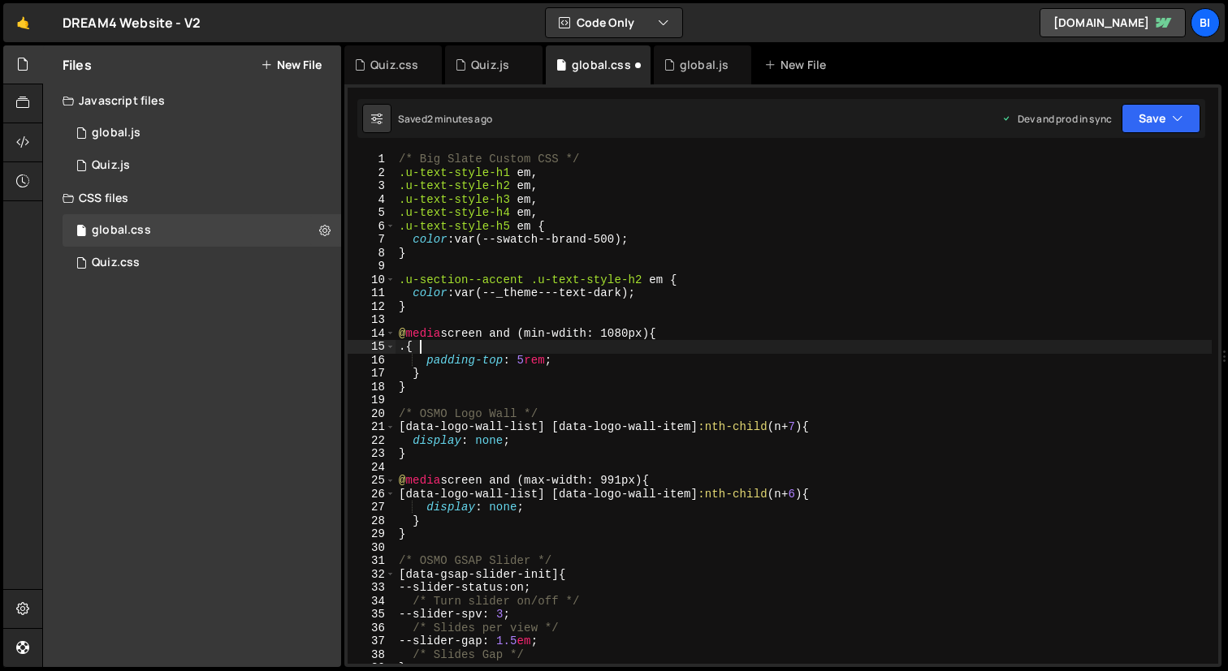
paste textarea "page_wrap"
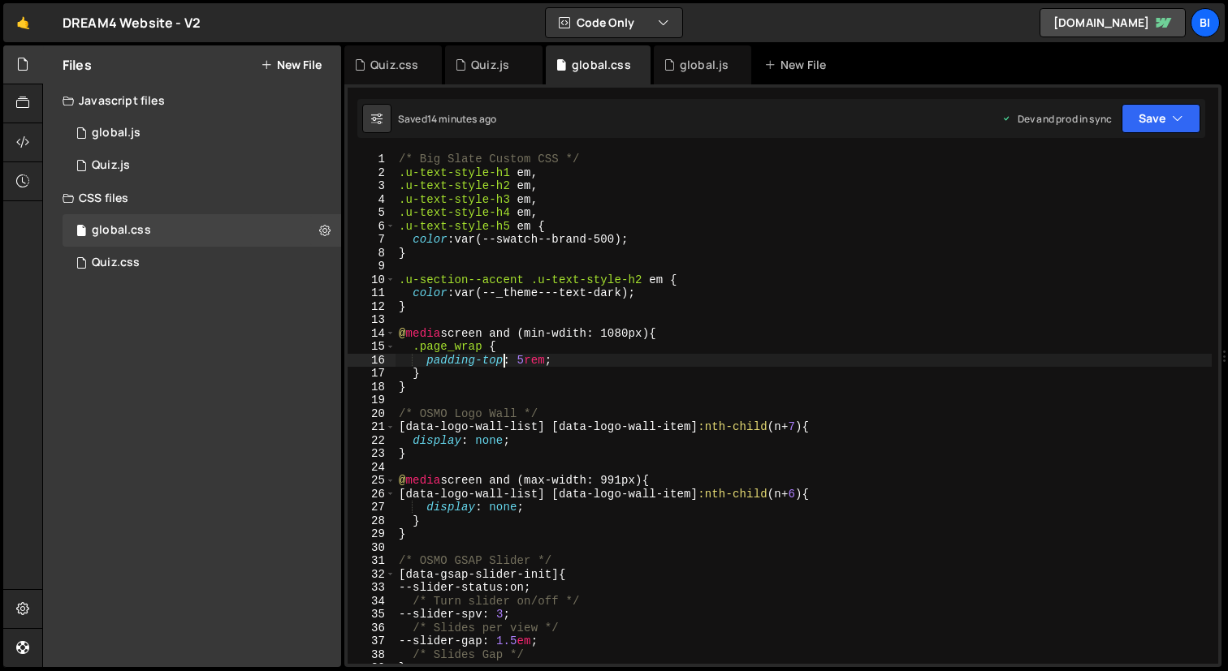
click at [507, 356] on div "/* Big Slate Custom CSS */ .u-text-style-h1 em , .u-text-style-h2 em , .u-text-…" at bounding box center [803, 422] width 816 height 538
click at [530, 379] on div "/* Big Slate Custom CSS */ .u-text-style-h1 em , .u-text-style-h2 em , .u-text-…" at bounding box center [803, 422] width 816 height 538
type textarea "}"
